Goal: Book appointment/travel/reservation

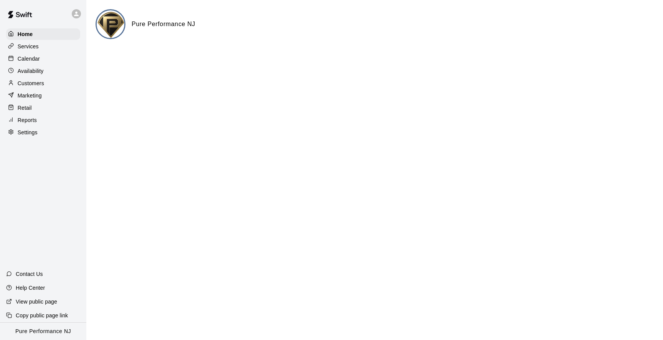
click at [48, 78] on div "Customers" at bounding box center [43, 83] width 74 height 12
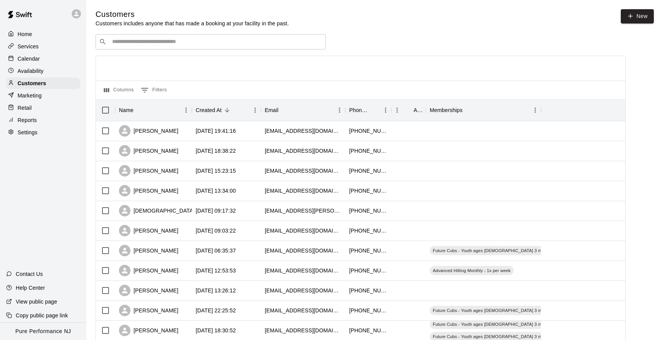
click at [155, 37] on div "​ ​" at bounding box center [211, 41] width 230 height 15
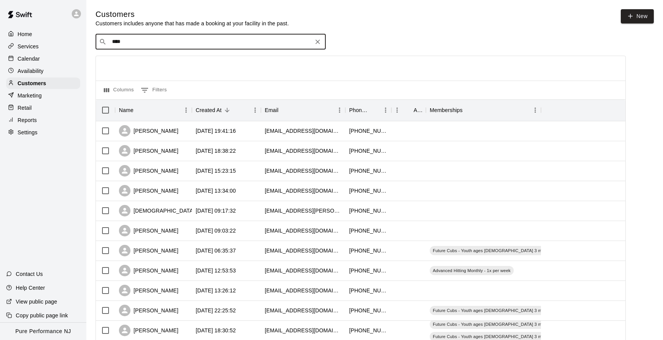
type input "*****"
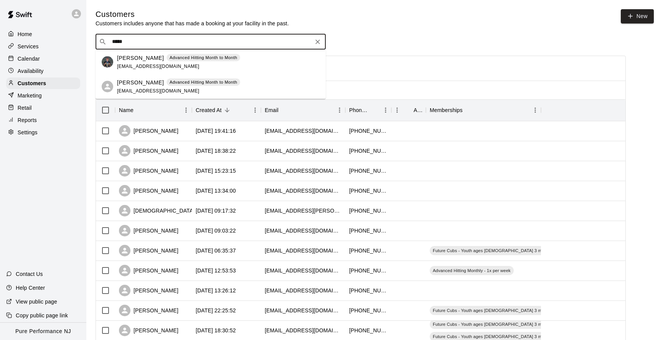
click at [120, 66] on span "[EMAIL_ADDRESS][DOMAIN_NAME]" at bounding box center [158, 65] width 82 height 5
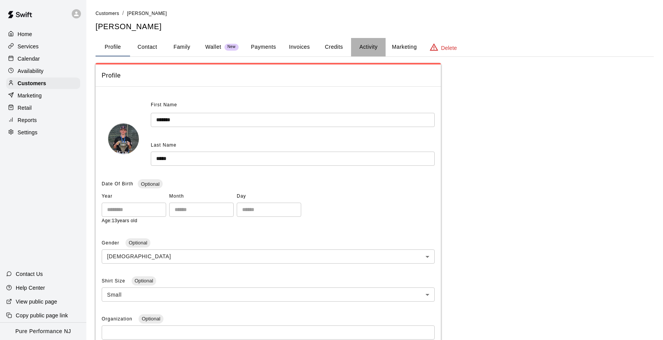
click at [366, 43] on button "Activity" at bounding box center [368, 47] width 35 height 18
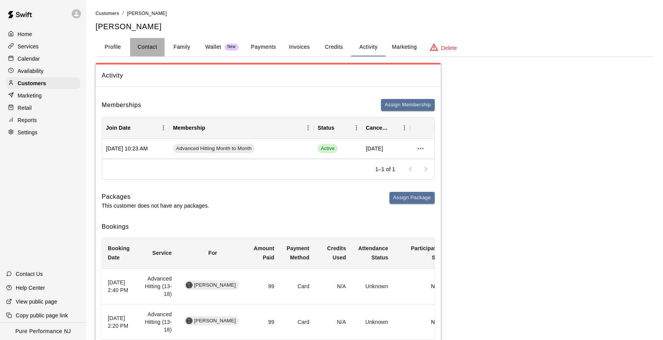
click at [151, 46] on button "Contact" at bounding box center [147, 47] width 35 height 18
select select "**"
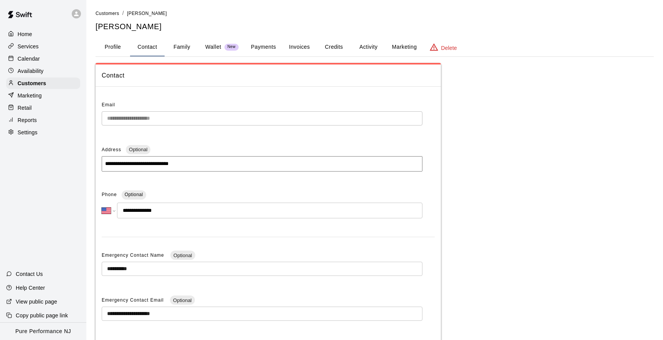
click at [178, 47] on button "Family" at bounding box center [182, 47] width 35 height 18
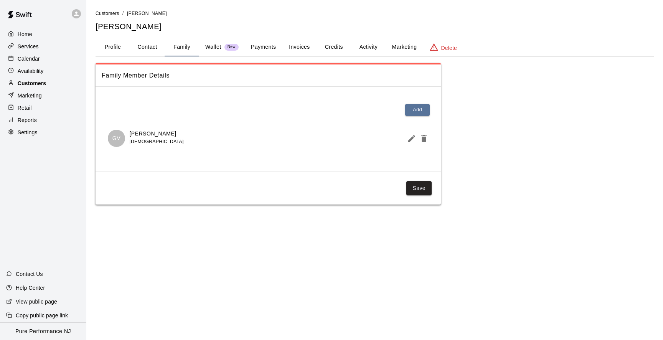
click at [59, 85] on div "Customers" at bounding box center [43, 83] width 74 height 12
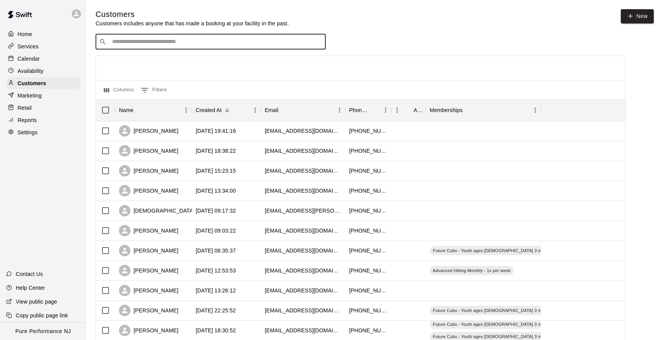
click at [134, 43] on input "Search customers by name or email" at bounding box center [216, 42] width 212 height 8
type input "*****"
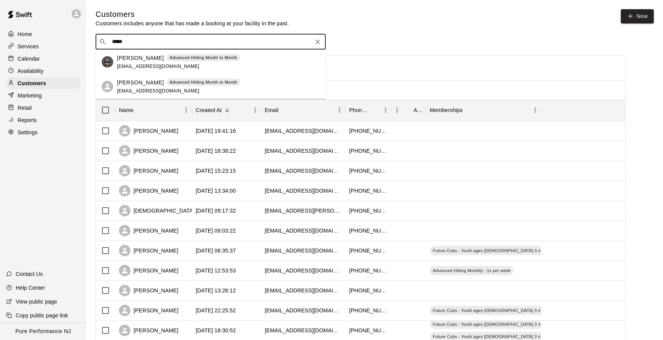
click at [134, 79] on p "[PERSON_NAME]" at bounding box center [140, 82] width 47 height 8
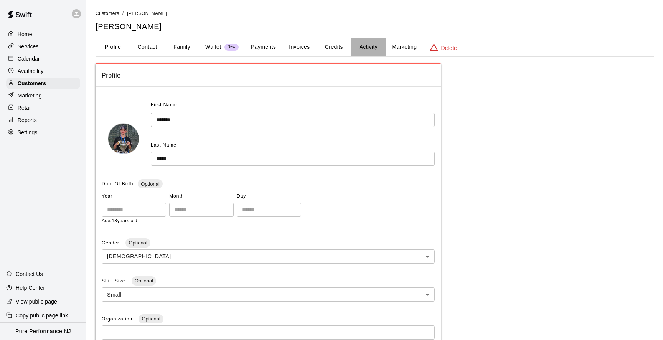
click at [374, 43] on button "Activity" at bounding box center [368, 47] width 35 height 18
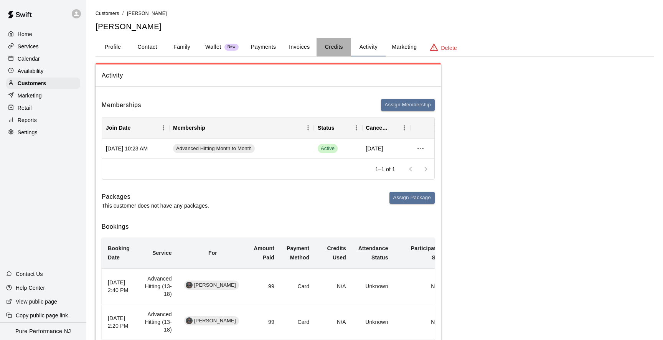
click at [328, 45] on button "Credits" at bounding box center [333, 47] width 35 height 18
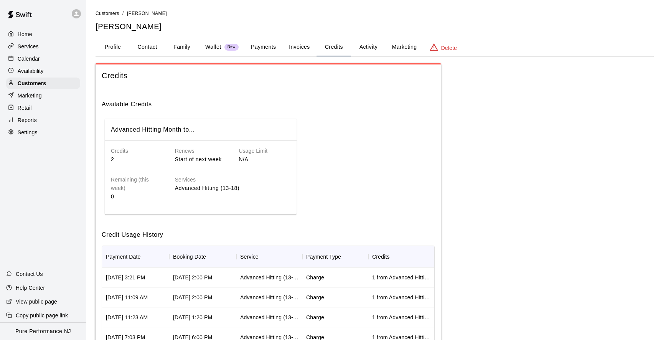
click at [139, 50] on button "Contact" at bounding box center [147, 47] width 35 height 18
select select "**"
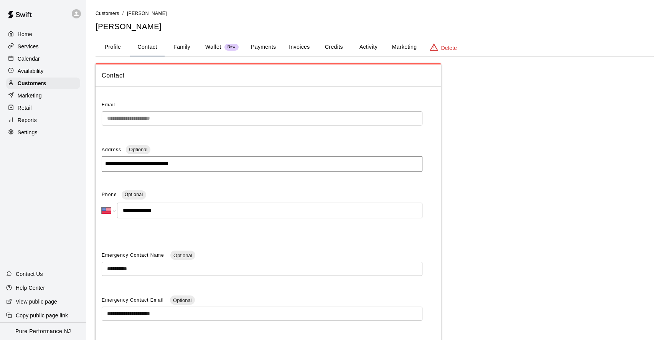
click at [113, 48] on button "Profile" at bounding box center [113, 47] width 35 height 18
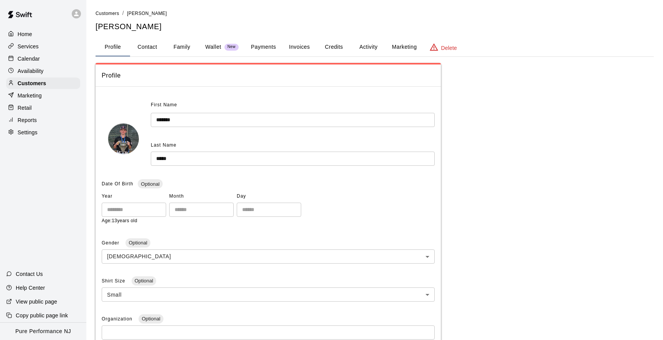
click at [173, 44] on button "Family" at bounding box center [182, 47] width 35 height 18
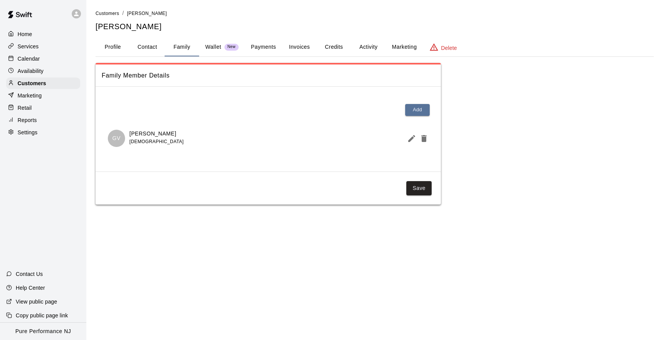
click at [246, 41] on button "Payments" at bounding box center [263, 47] width 37 height 18
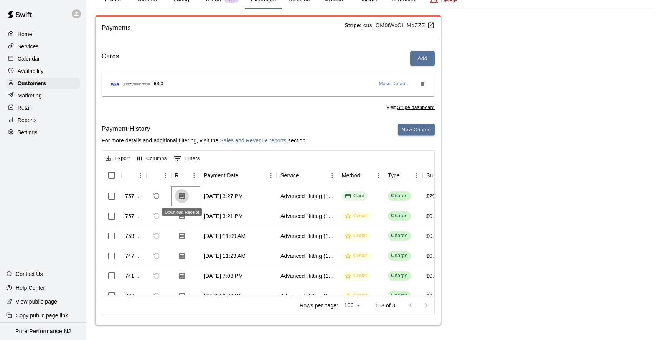
click at [181, 195] on icon "Download Receipt" at bounding box center [182, 196] width 6 height 7
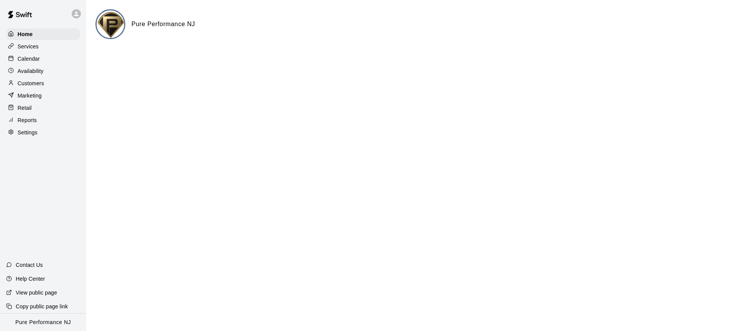
click at [75, 16] on icon at bounding box center [76, 13] width 7 height 7
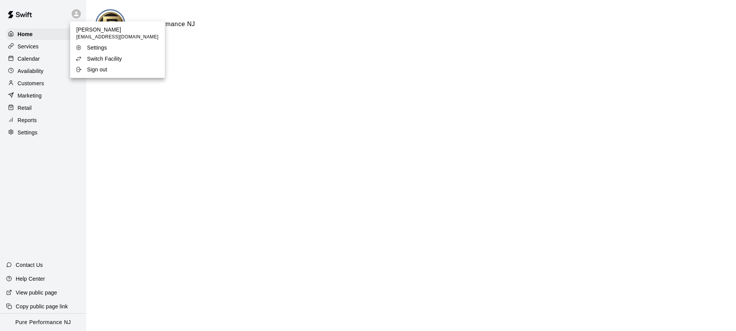
click at [87, 62] on p "Switch Facility" at bounding box center [104, 59] width 35 height 8
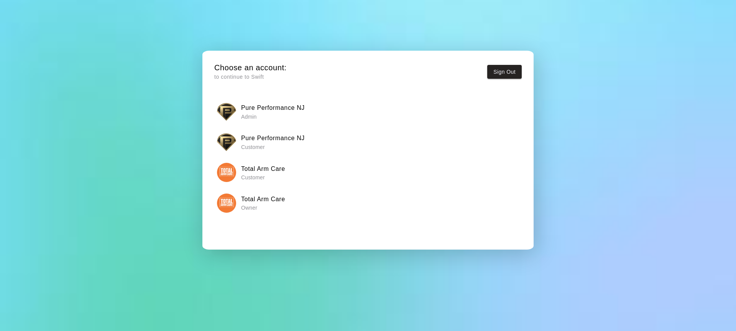
click at [238, 198] on div "Total Arm Care Owner" at bounding box center [368, 202] width 303 height 19
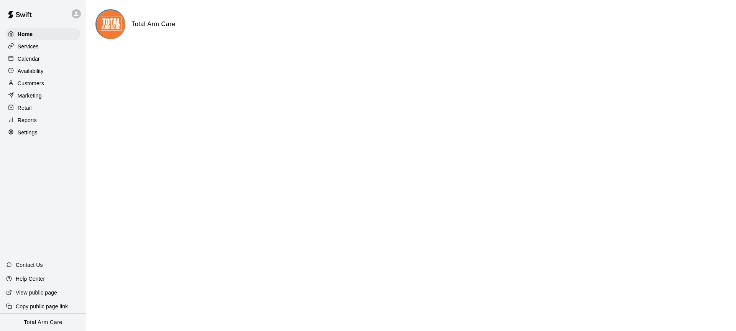
click at [36, 58] on p "Calendar" at bounding box center [29, 59] width 22 height 8
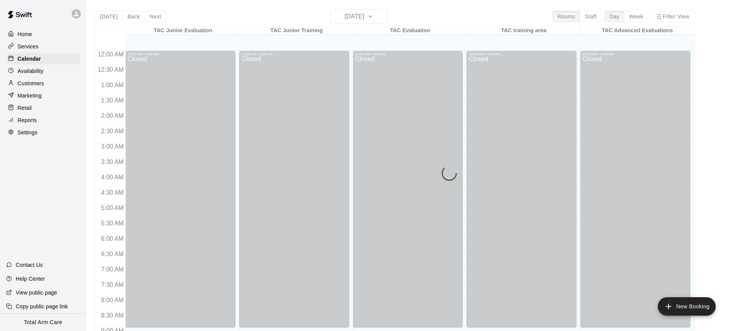
scroll to position [425, 0]
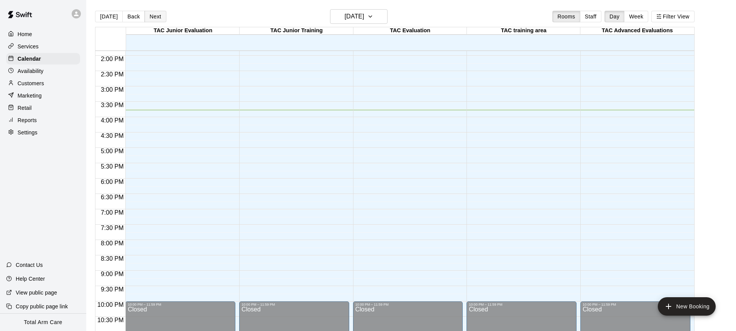
click at [157, 14] on button "Next" at bounding box center [155, 17] width 21 height 12
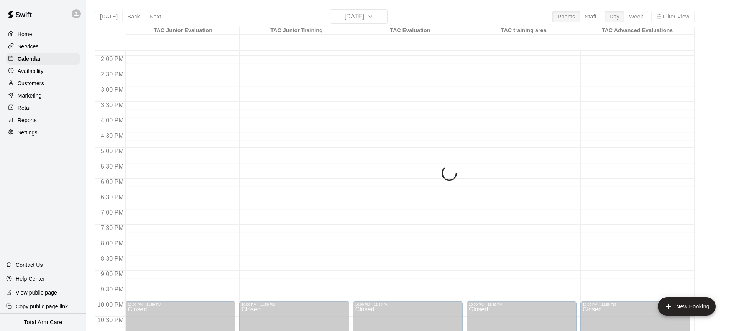
click at [157, 14] on button "Next" at bounding box center [155, 17] width 21 height 12
click at [156, 14] on div "Today Back Next Monday Aug 18 Rooms Staff Day Week Filter View TAC Junior Evalu…" at bounding box center [395, 174] width 600 height 331
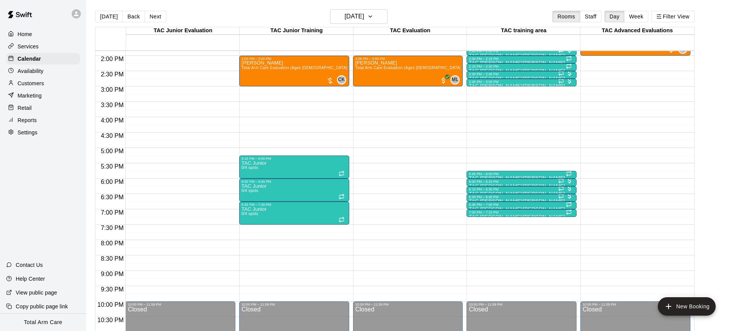
click at [153, 14] on button "Next" at bounding box center [155, 17] width 21 height 12
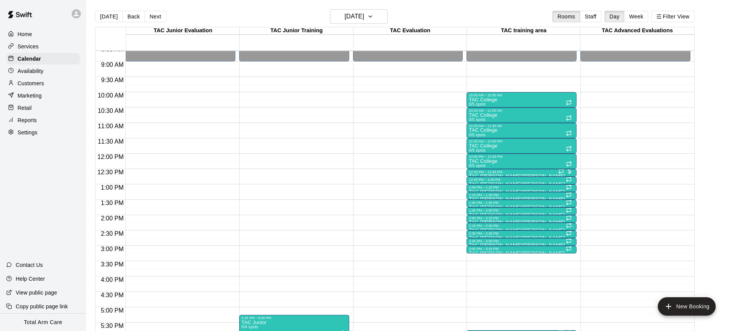
scroll to position [247, 0]
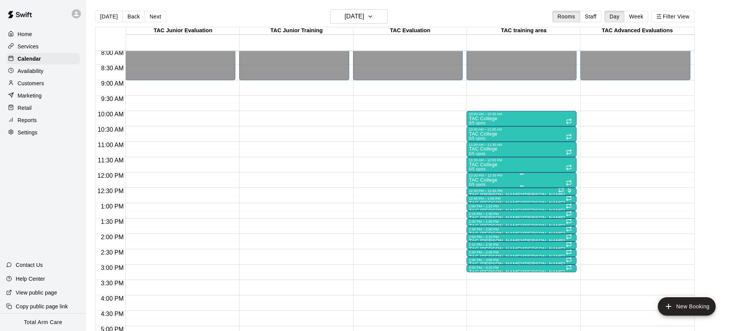
click at [504, 177] on div "12:00 PM – 12:30 PM" at bounding box center [521, 175] width 105 height 4
click at [477, 199] on img "edit" at bounding box center [477, 199] width 9 height 9
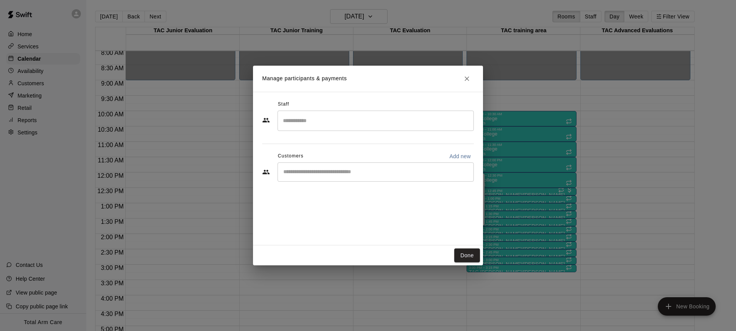
click at [308, 168] on input "Start typing to search customers..." at bounding box center [375, 172] width 189 height 8
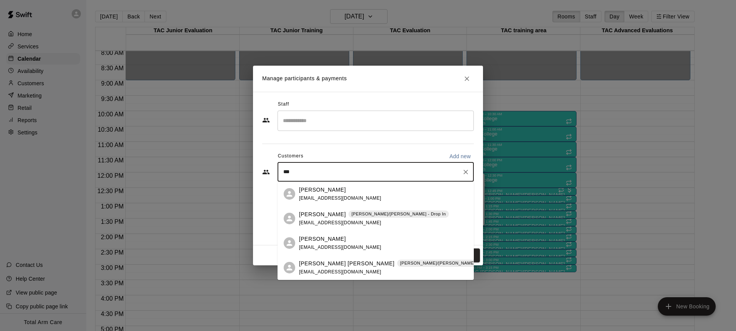
type input "****"
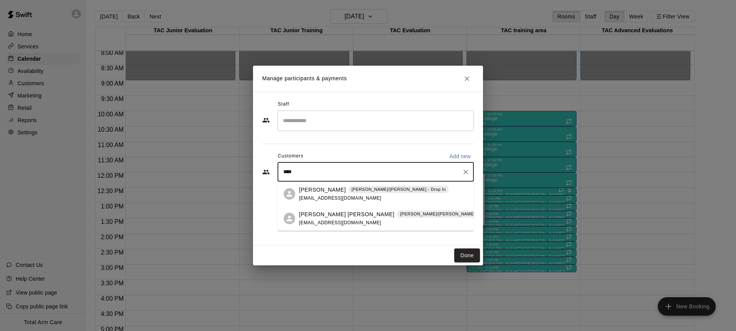
click at [324, 221] on span "lodgek1336@yahoo.com" at bounding box center [340, 222] width 82 height 5
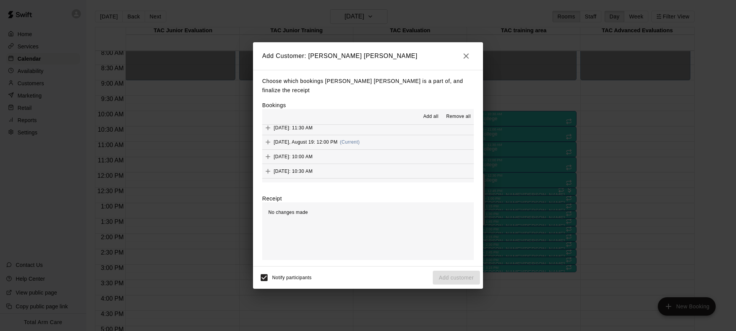
scroll to position [829, 0]
click at [366, 135] on button "Tuesday, August 19: 12:00 PM (Current)" at bounding box center [368, 140] width 212 height 14
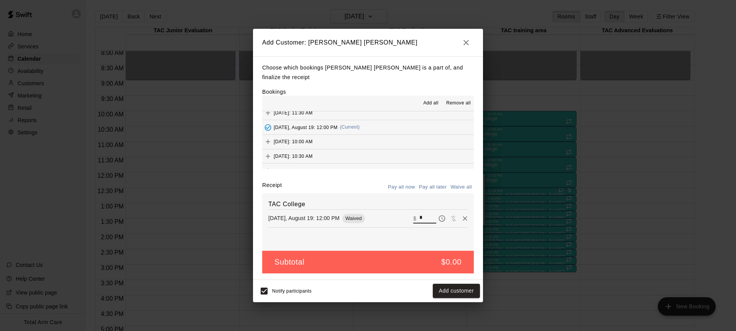
click at [425, 213] on input "*" at bounding box center [428, 218] width 17 height 10
type input "**"
click at [455, 287] on button "Checkout" at bounding box center [462, 290] width 36 height 14
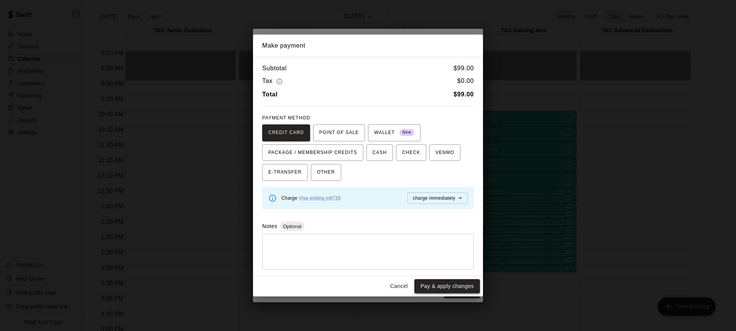
click at [457, 286] on button "Pay & apply changes" at bounding box center [448, 286] width 66 height 14
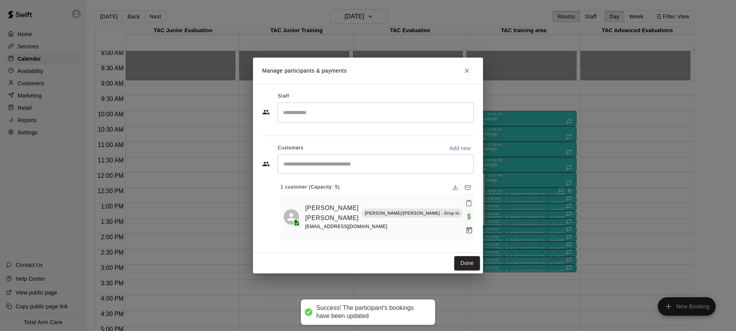
click at [468, 244] on div "Staff ​ Customers Add new ​ 1 customer (Capacity: 5) Jackson Lodgek Tom/Mike - …" at bounding box center [368, 168] width 230 height 169
click at [468, 256] on button "Done" at bounding box center [468, 263] width 26 height 14
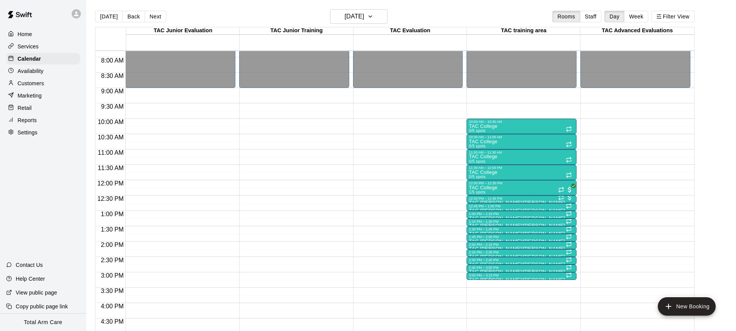
scroll to position [236, 0]
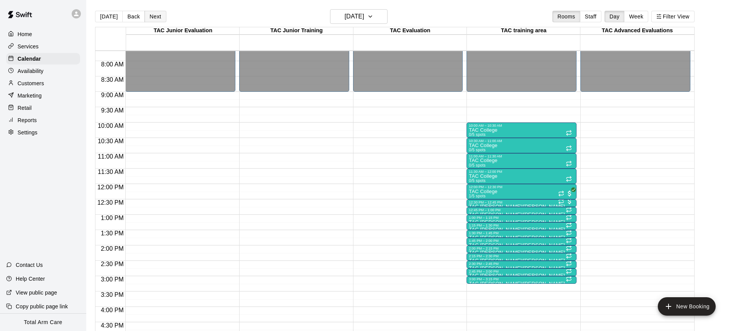
click at [153, 19] on button "Next" at bounding box center [155, 17] width 21 height 12
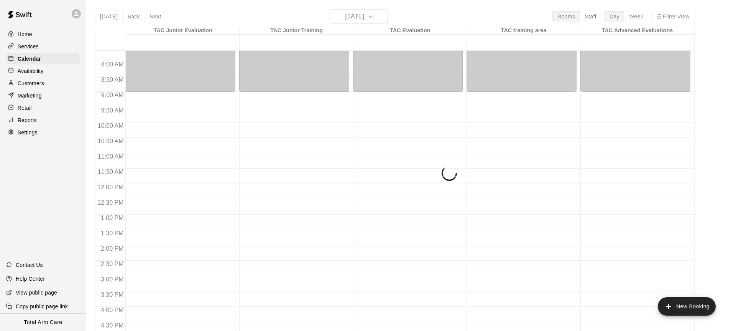
click at [153, 18] on button "Next" at bounding box center [155, 17] width 21 height 12
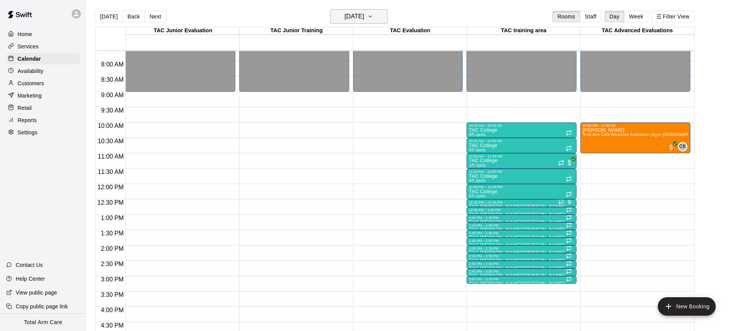
click at [345, 21] on h6 "Thursday Aug 21" at bounding box center [355, 16] width 20 height 11
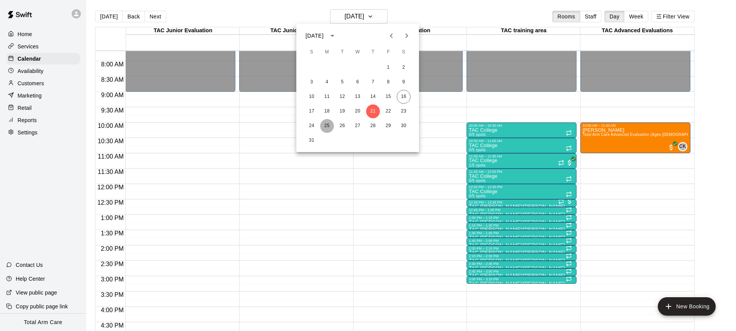
click at [326, 127] on button "25" at bounding box center [327, 126] width 14 height 14
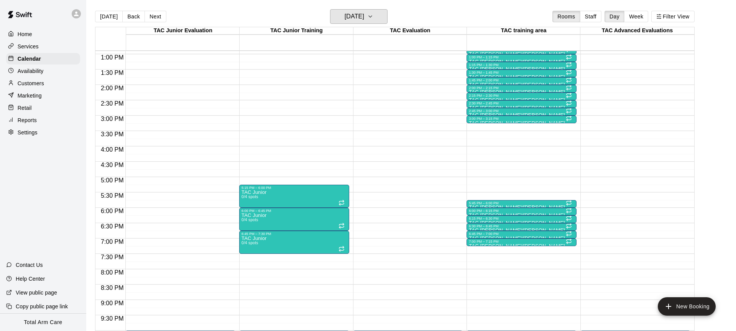
scroll to position [387, 0]
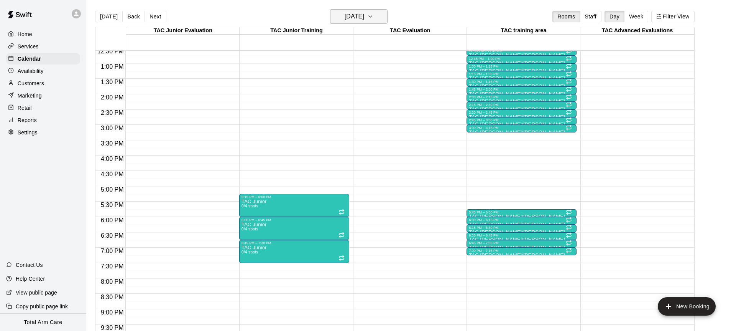
click at [345, 12] on h6 "Monday Aug 25" at bounding box center [355, 16] width 20 height 11
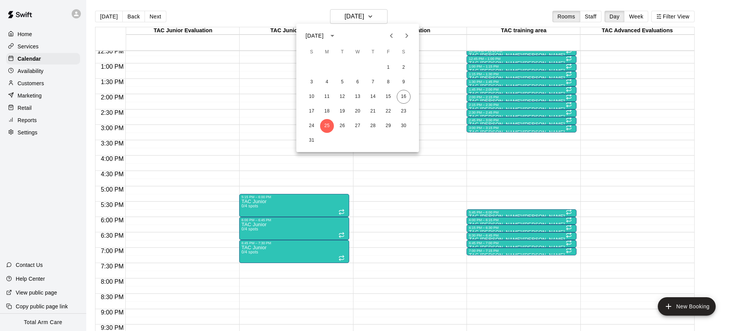
click at [407, 37] on icon "Next month" at bounding box center [406, 35] width 9 height 9
click at [333, 67] on button "1" at bounding box center [327, 68] width 14 height 14
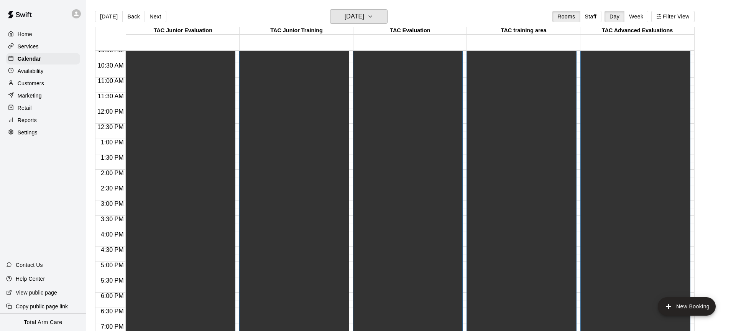
scroll to position [260, 0]
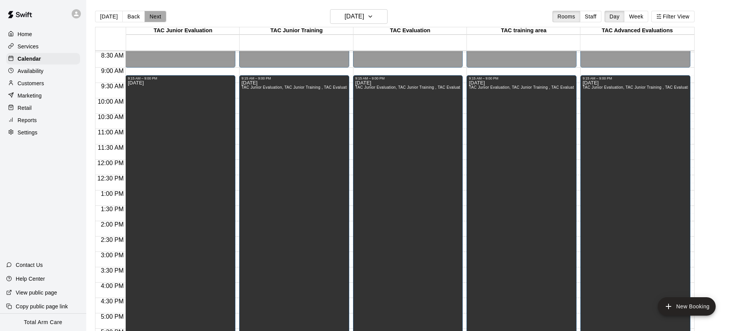
click at [154, 14] on button "Next" at bounding box center [155, 17] width 21 height 12
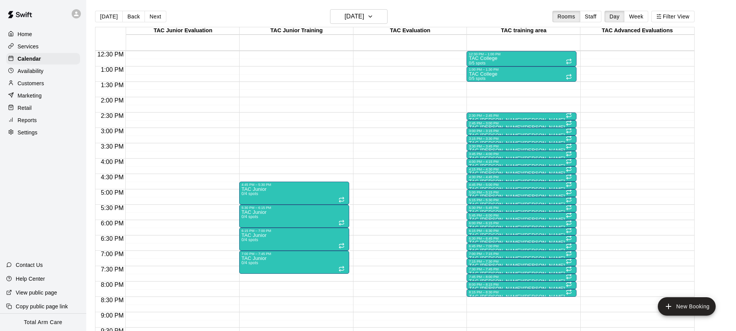
scroll to position [376, 0]
